Goal: Information Seeking & Learning: Find specific fact

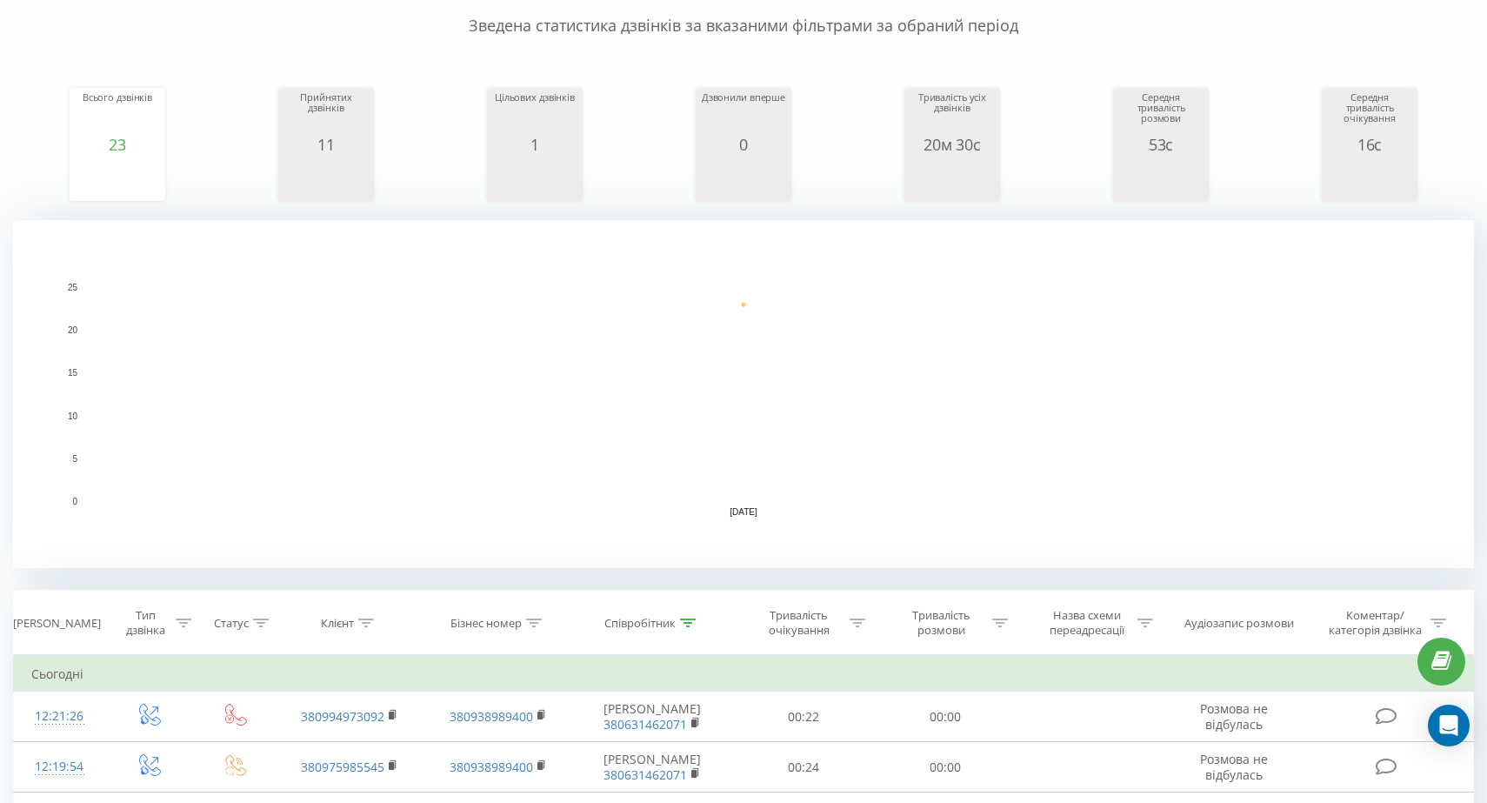
scroll to position [177, 0]
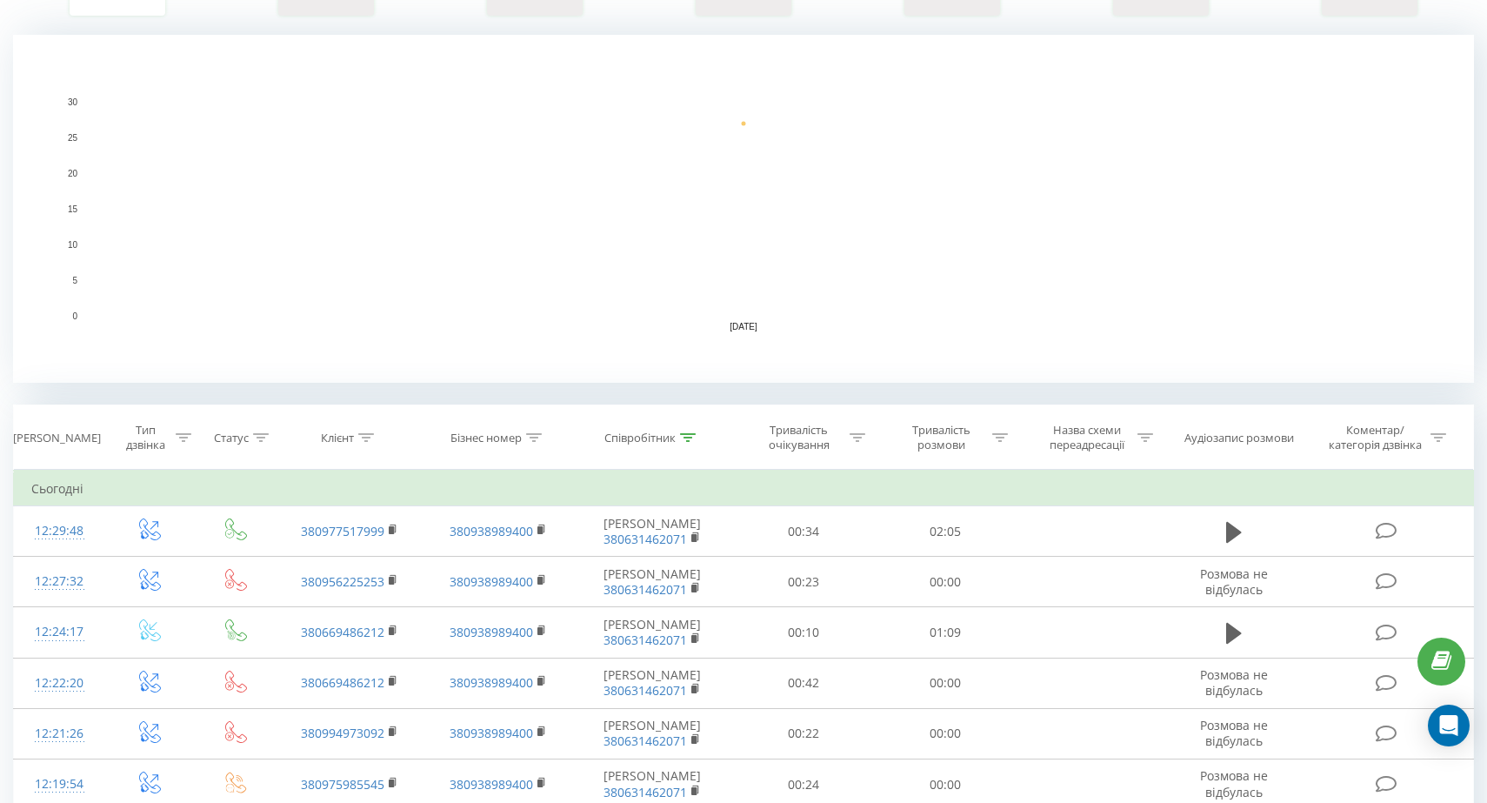
scroll to position [397, 0]
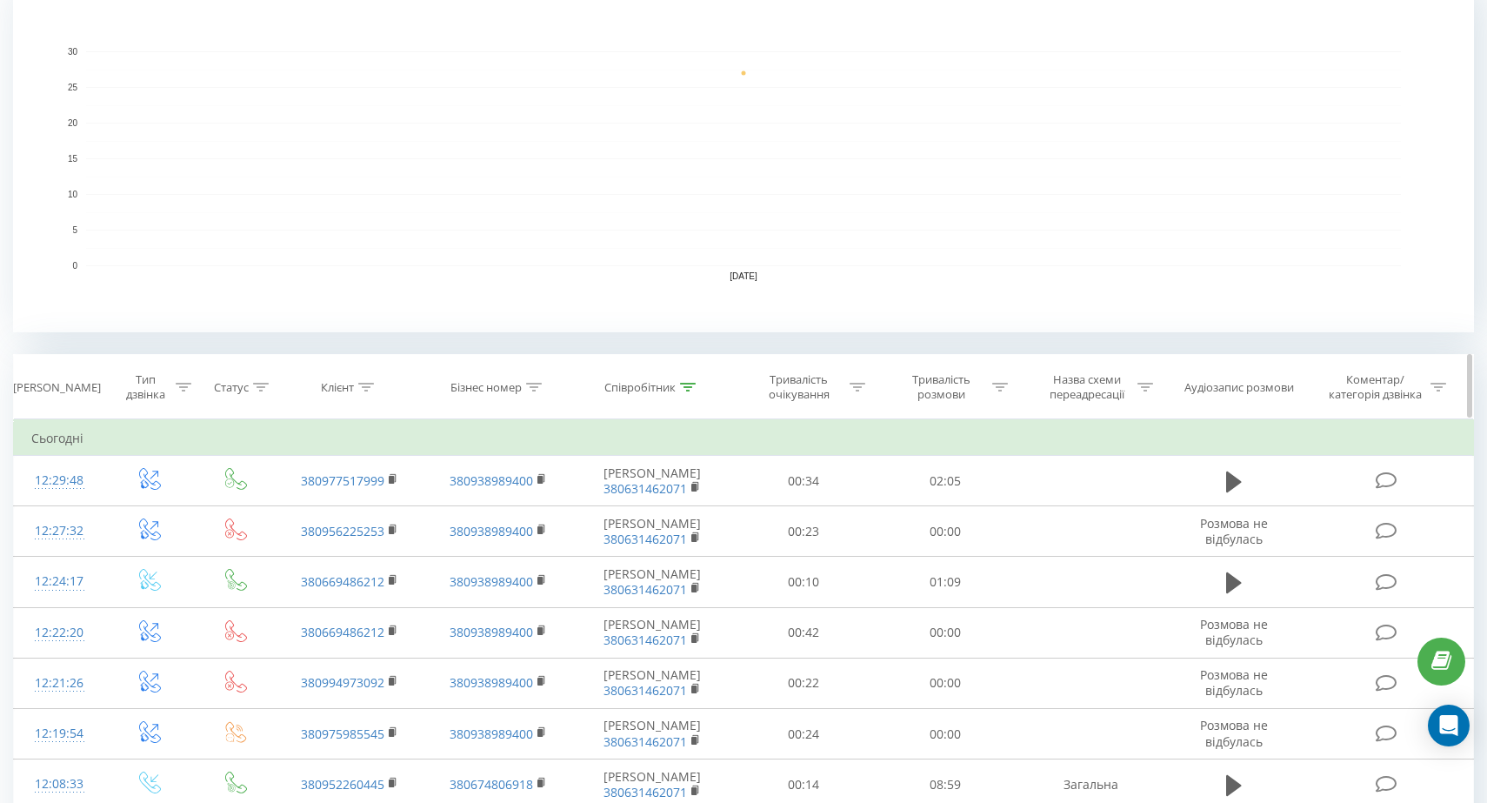
click at [359, 400] on th "Клієнт" at bounding box center [350, 387] width 149 height 64
click at [359, 397] on th "Клієнт" at bounding box center [350, 387] width 149 height 64
click at [359, 388] on icon at bounding box center [366, 387] width 16 height 9
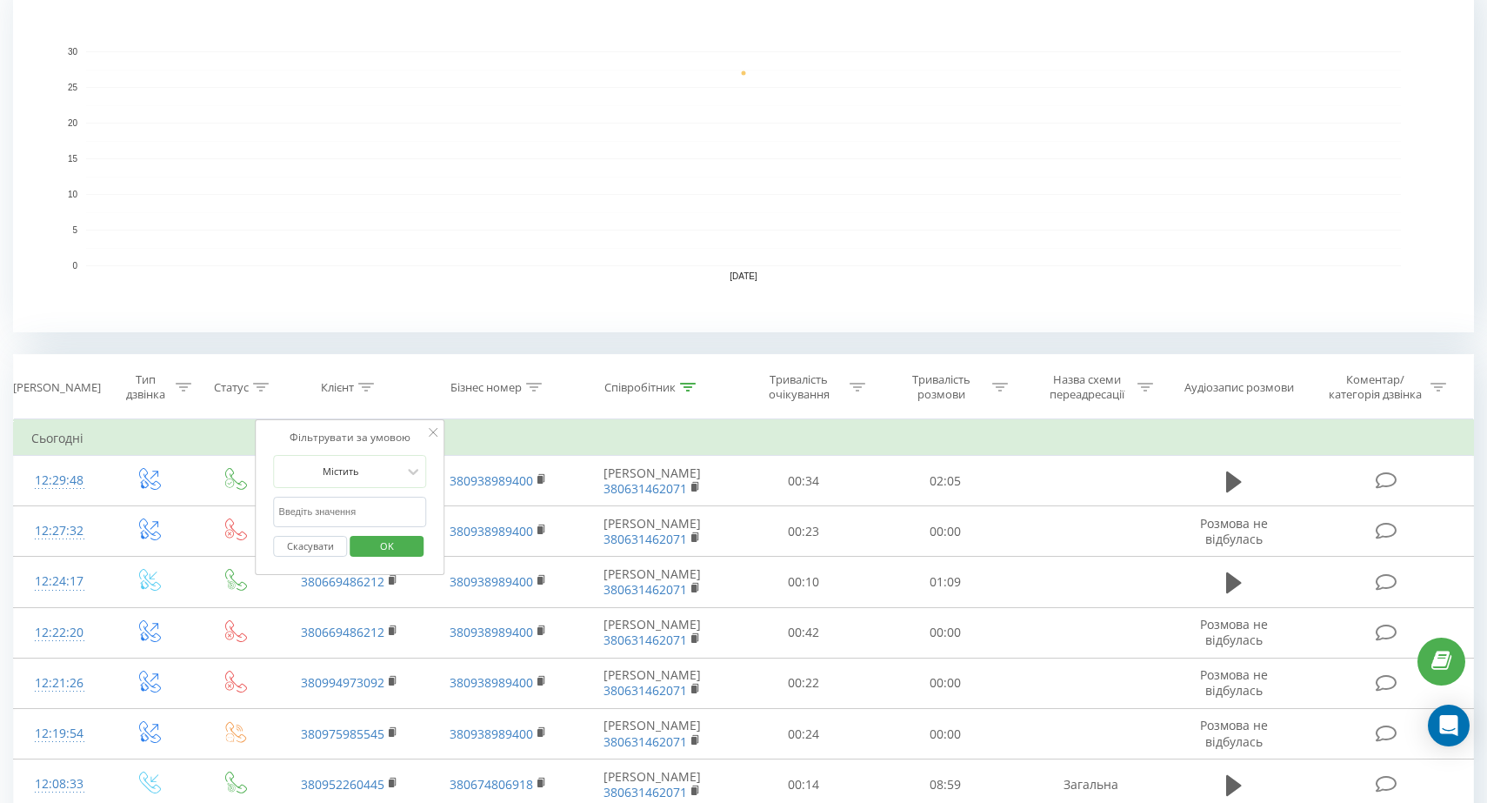
click at [377, 510] on input "text" at bounding box center [350, 512] width 153 height 30
type input "6783"
click at [402, 554] on span "OK" at bounding box center [387, 545] width 49 height 27
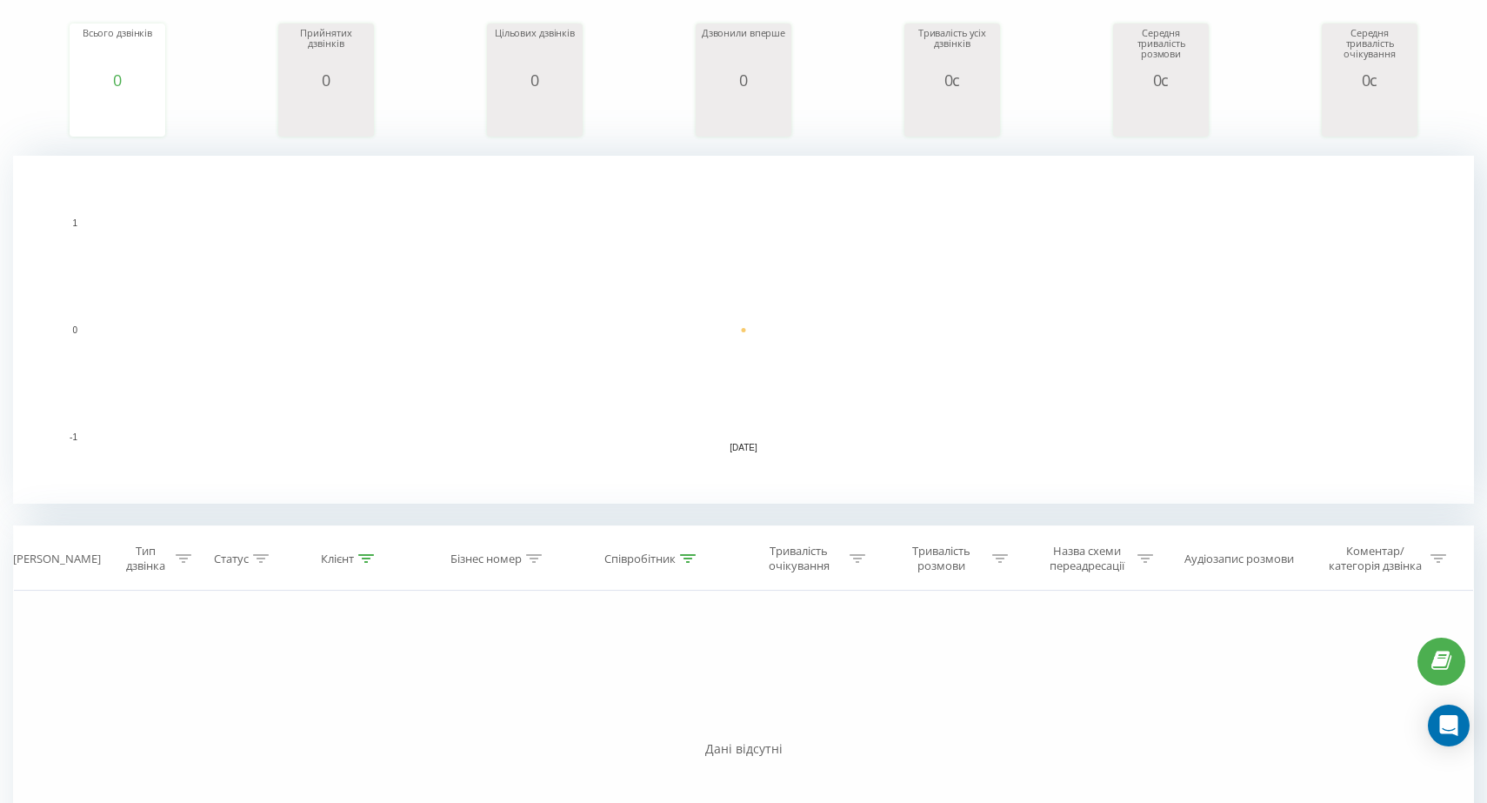
scroll to position [391, 0]
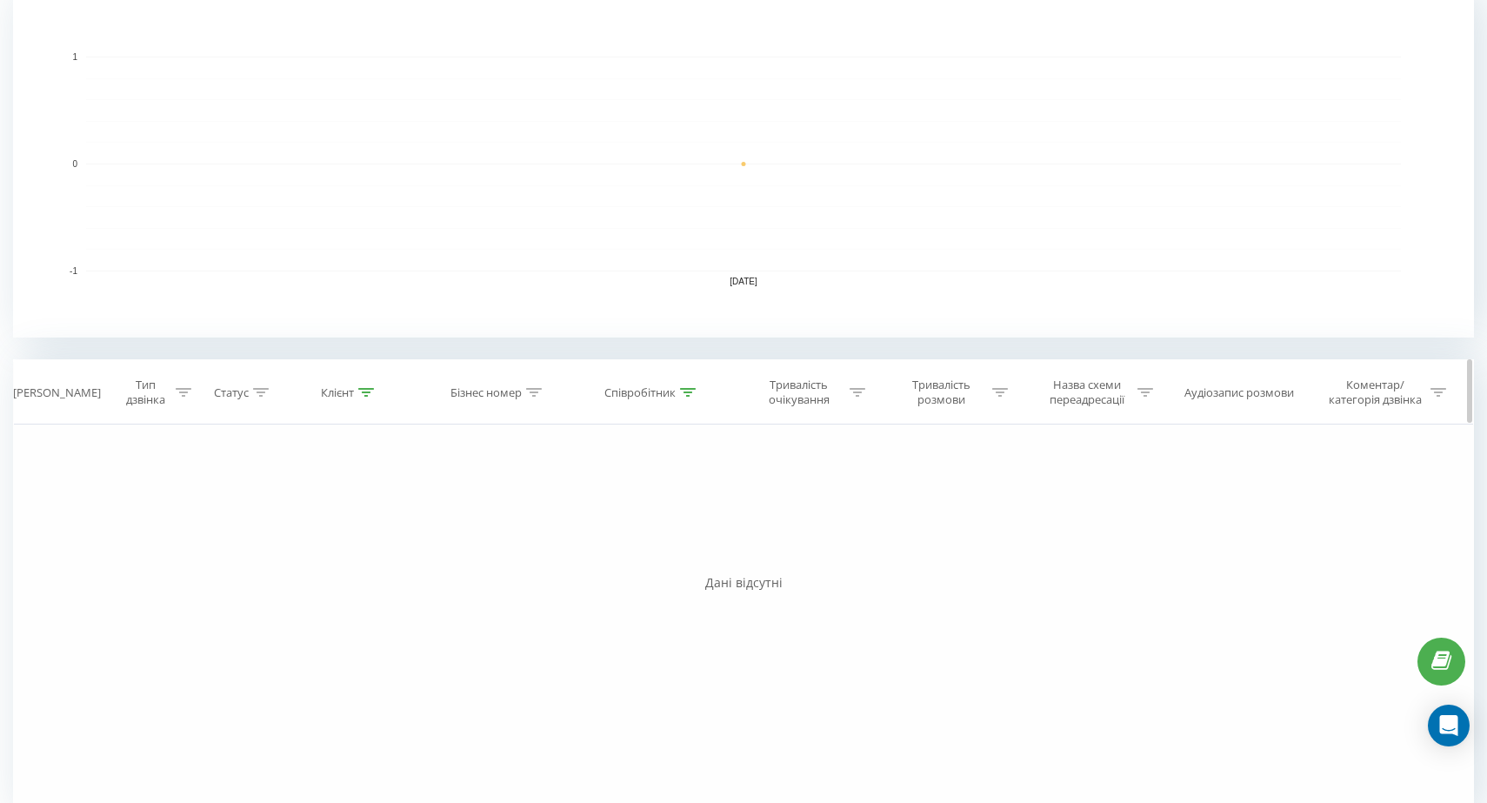
click at [371, 394] on icon at bounding box center [366, 392] width 16 height 9
drag, startPoint x: 356, startPoint y: 521, endPoint x: 224, endPoint y: 516, distance: 132.3
click at [224, 516] on div "Фільтрувати за умовою Дорівнює Введіть значення Скасувати OK Фільтрувати за умо…" at bounding box center [743, 619] width 1461 height 391
click at [407, 551] on span "OK" at bounding box center [387, 551] width 49 height 27
